Goal: Task Accomplishment & Management: Complete application form

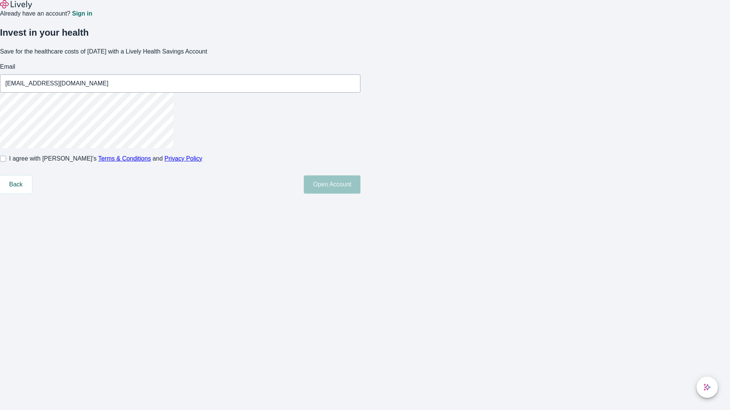
click at [6, 162] on input "I agree with Lively’s Terms & Conditions and Privacy Policy" at bounding box center [3, 159] width 6 height 6
checkbox input "true"
click at [360, 194] on button "Open Account" at bounding box center [332, 185] width 57 height 18
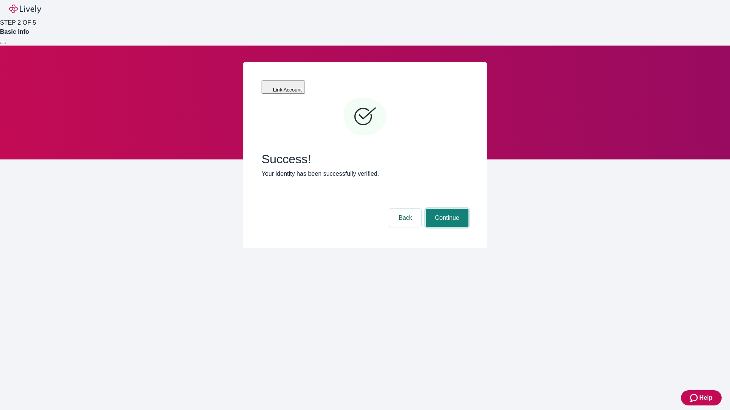
click at [446, 209] on button "Continue" at bounding box center [447, 218] width 43 height 18
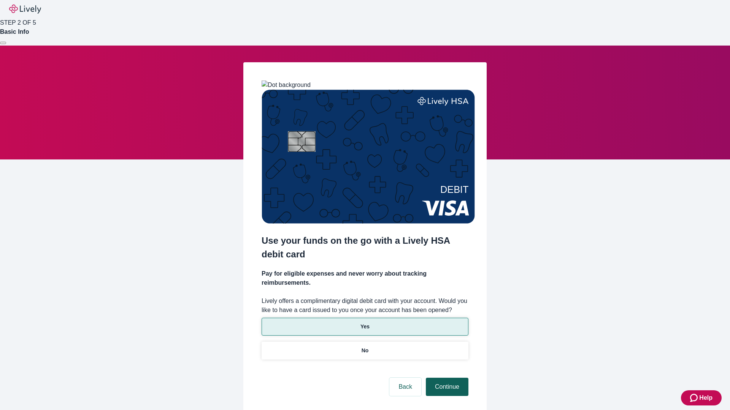
click at [364, 323] on p "Yes" at bounding box center [364, 327] width 9 height 8
click at [446, 378] on button "Continue" at bounding box center [447, 387] width 43 height 18
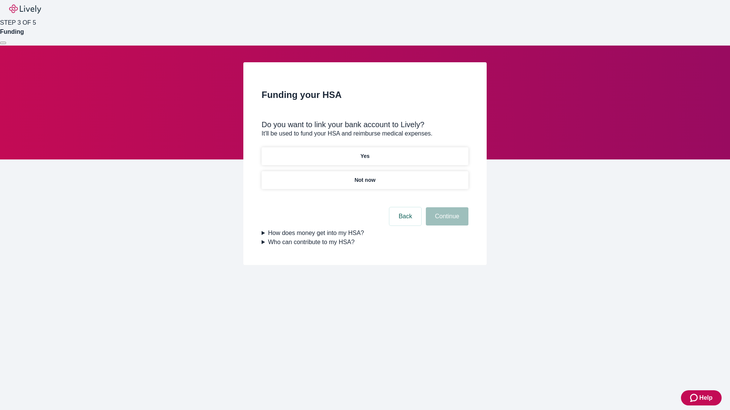
click at [364, 152] on p "Yes" at bounding box center [364, 156] width 9 height 8
click at [446, 207] on button "Continue" at bounding box center [447, 216] width 43 height 18
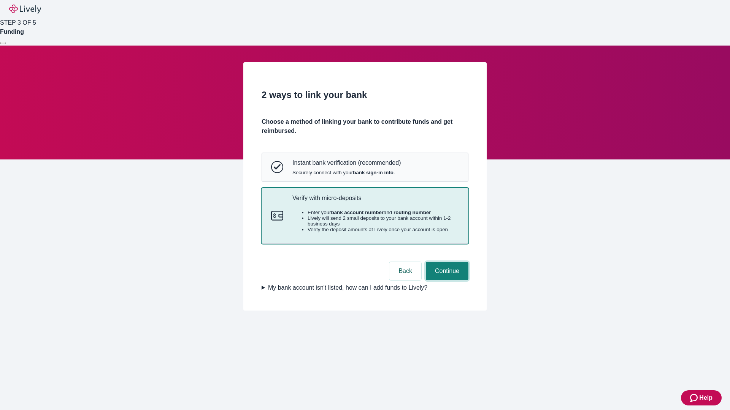
click at [446, 280] on button "Continue" at bounding box center [447, 271] width 43 height 18
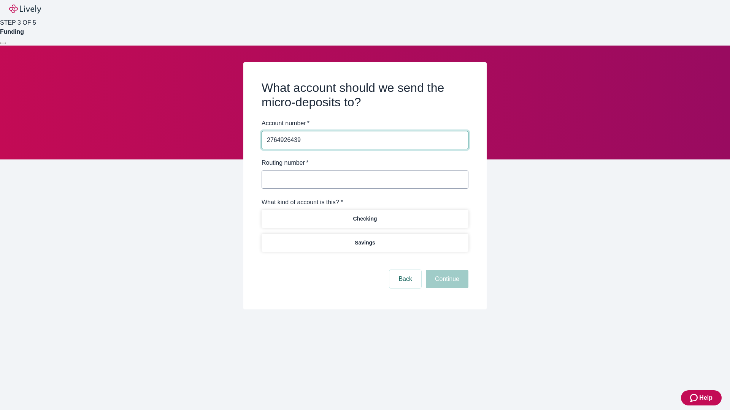
type input "2764926439"
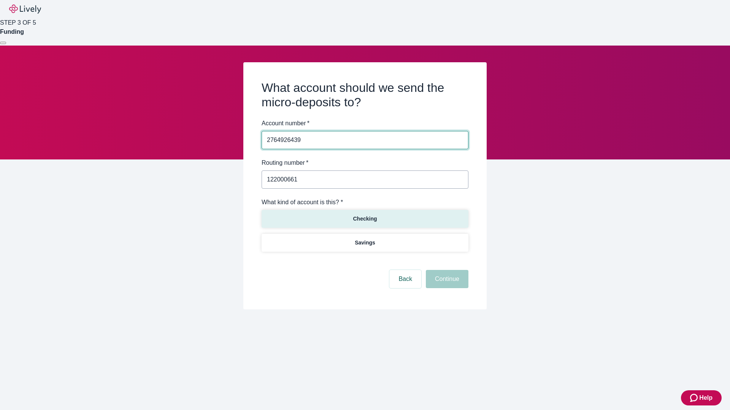
type input "122000661"
click at [364, 218] on p "Checking" at bounding box center [365, 219] width 24 height 8
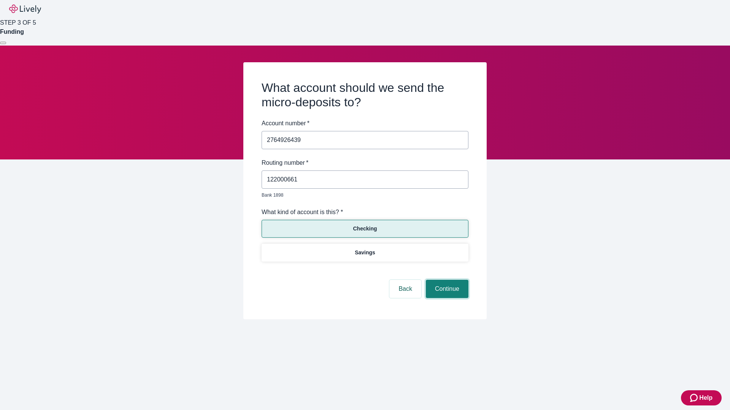
click at [446, 280] on button "Continue" at bounding box center [447, 289] width 43 height 18
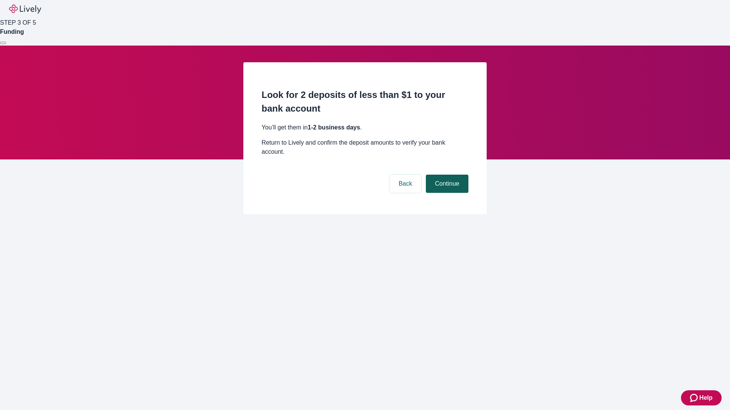
click at [446, 175] on button "Continue" at bounding box center [447, 184] width 43 height 18
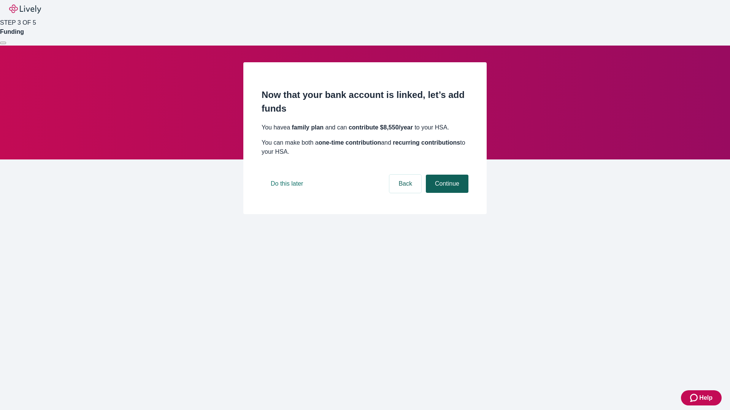
click at [446, 193] on button "Continue" at bounding box center [447, 184] width 43 height 18
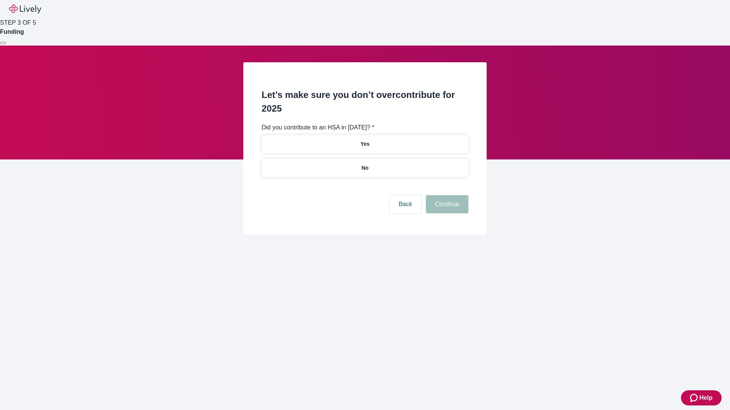
click at [364, 164] on p "No" at bounding box center [364, 168] width 7 height 8
click at [446, 195] on button "Continue" at bounding box center [447, 204] width 43 height 18
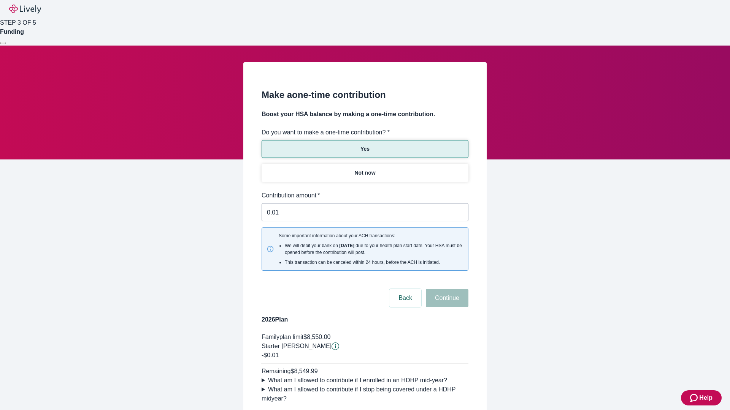
type input "0.01"
click at [446, 289] on button "Continue" at bounding box center [447, 298] width 43 height 18
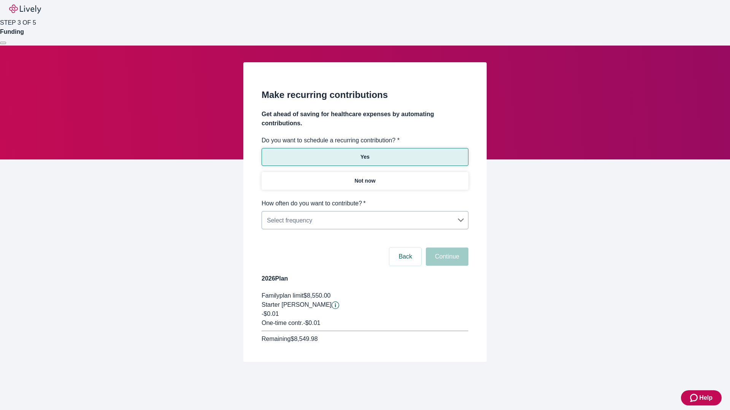
click at [364, 199] on body "Help STEP 3 OF 5 Funding Make recurring contributions Get ahead of saving for h…" at bounding box center [365, 199] width 730 height 399
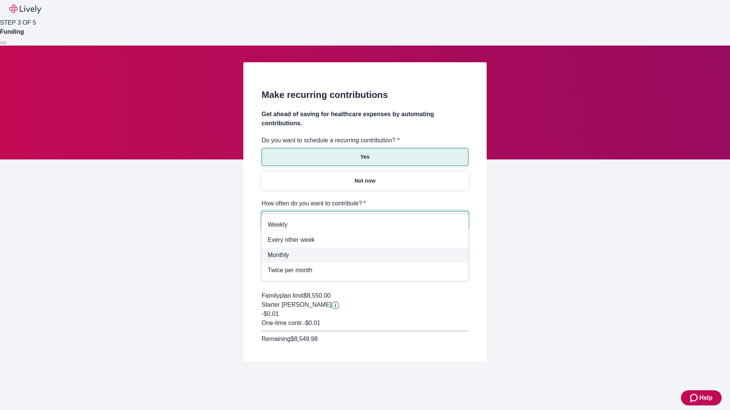
click at [365, 255] on span "Monthly" at bounding box center [365, 255] width 195 height 9
type input "Monthly"
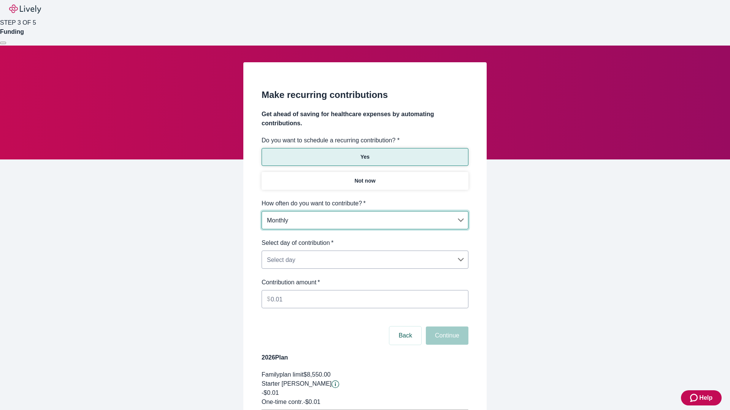
click at [364, 239] on body "Help STEP 3 OF 5 Funding Make recurring contributions Get ahead of saving for h…" at bounding box center [365, 239] width 730 height 478
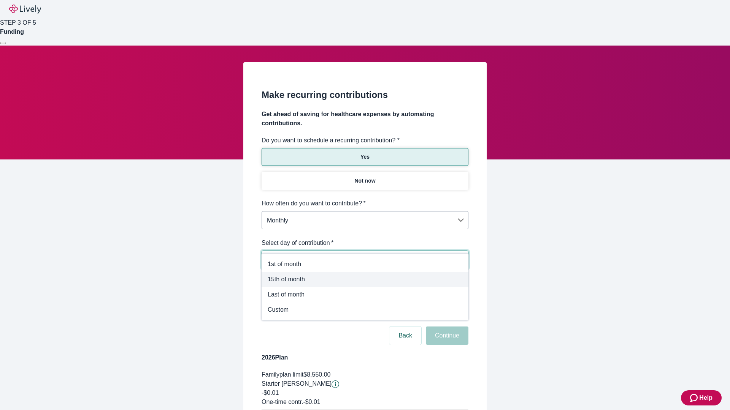
click at [365, 280] on span "15th of month" at bounding box center [365, 279] width 195 height 9
type input "Monthly15th"
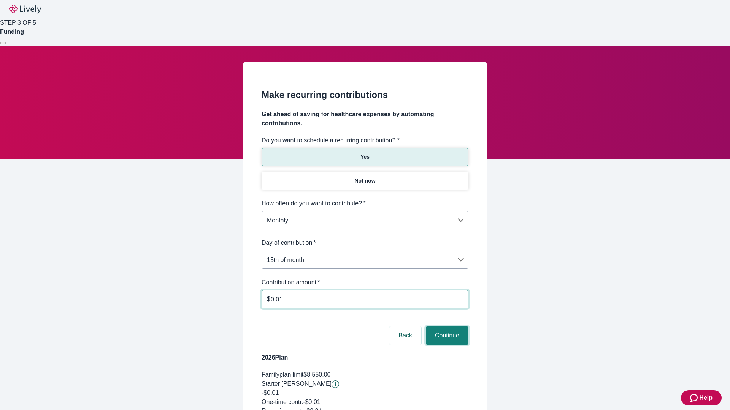
click at [446, 327] on button "Continue" at bounding box center [447, 336] width 43 height 18
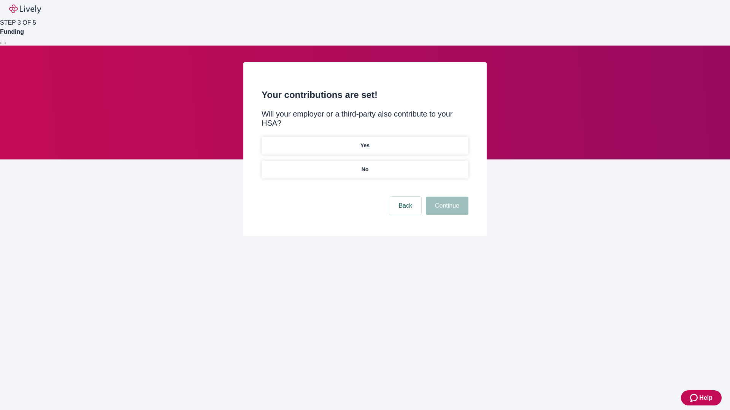
click at [364, 142] on p "Yes" at bounding box center [364, 146] width 9 height 8
click at [446, 197] on button "Continue" at bounding box center [447, 206] width 43 height 18
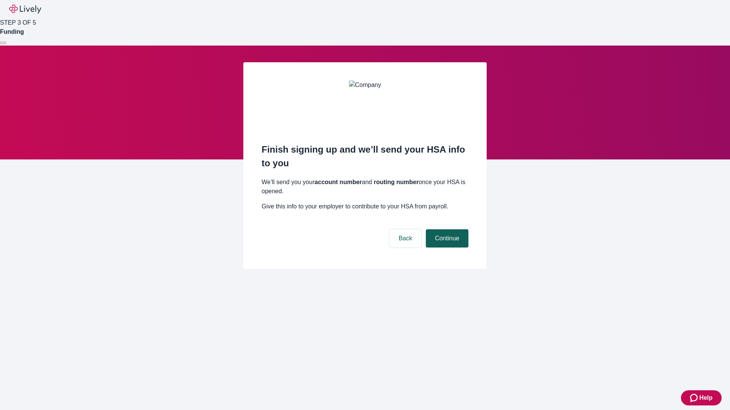
click at [446, 230] on button "Continue" at bounding box center [447, 239] width 43 height 18
